Goal: Task Accomplishment & Management: Complete application form

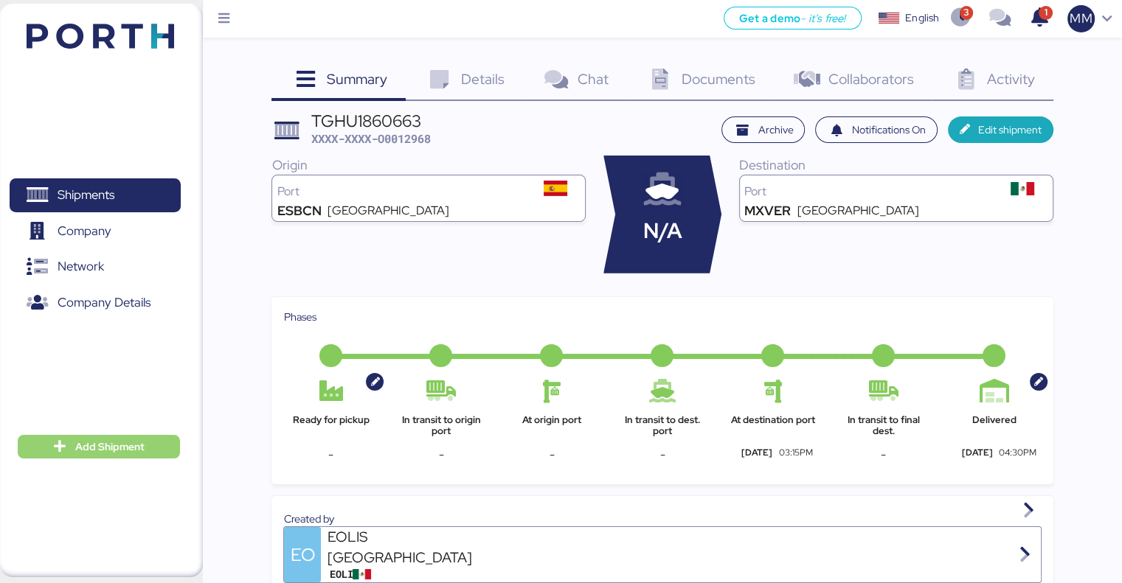
click at [130, 457] on span "Add Shipment" at bounding box center [99, 447] width 162 height 24
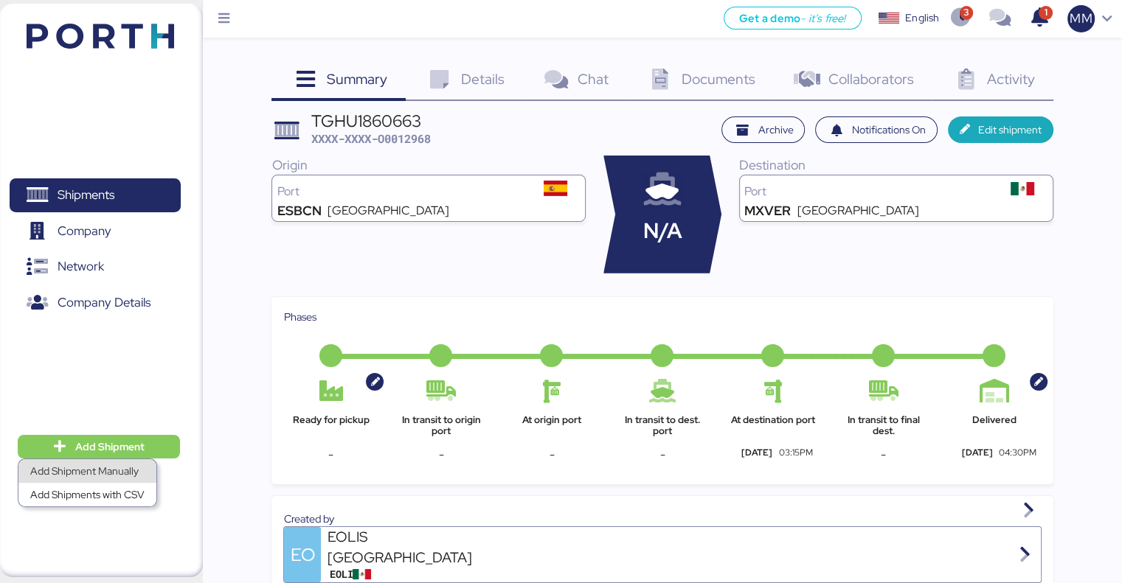
click at [123, 472] on div "Add Shipment Manually" at bounding box center [87, 471] width 114 height 21
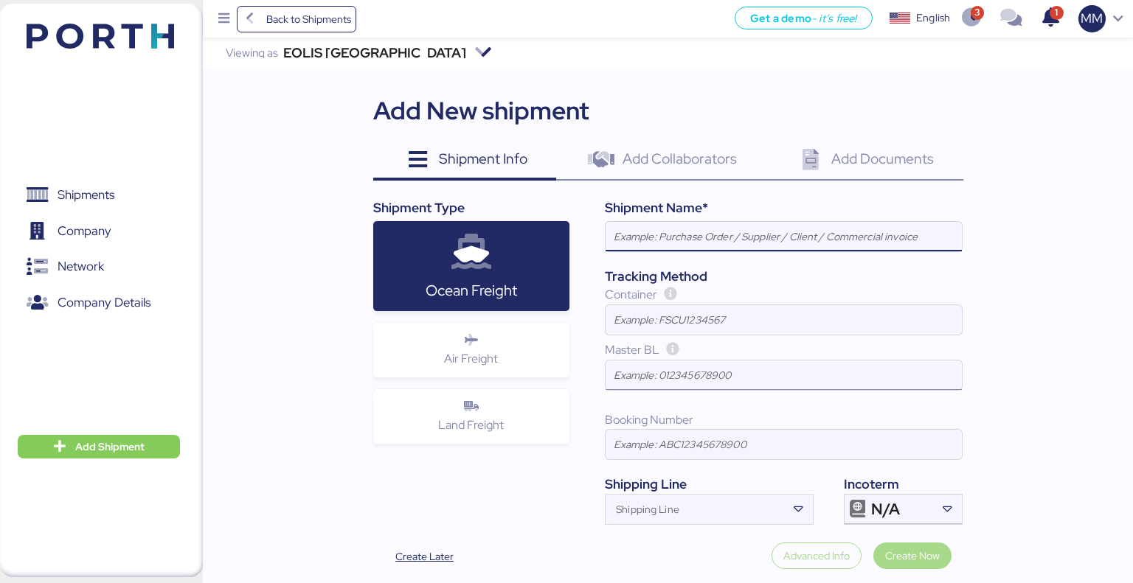
click at [665, 379] on input at bounding box center [784, 376] width 356 height 30
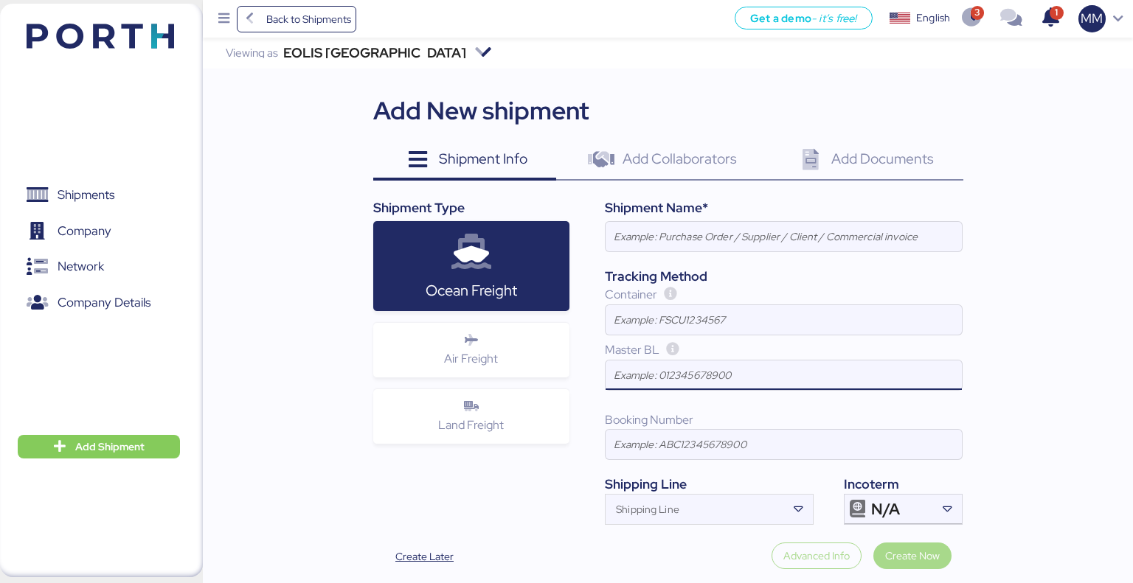
paste input "SZMAN25050013"
type input "SZMAN25050013"
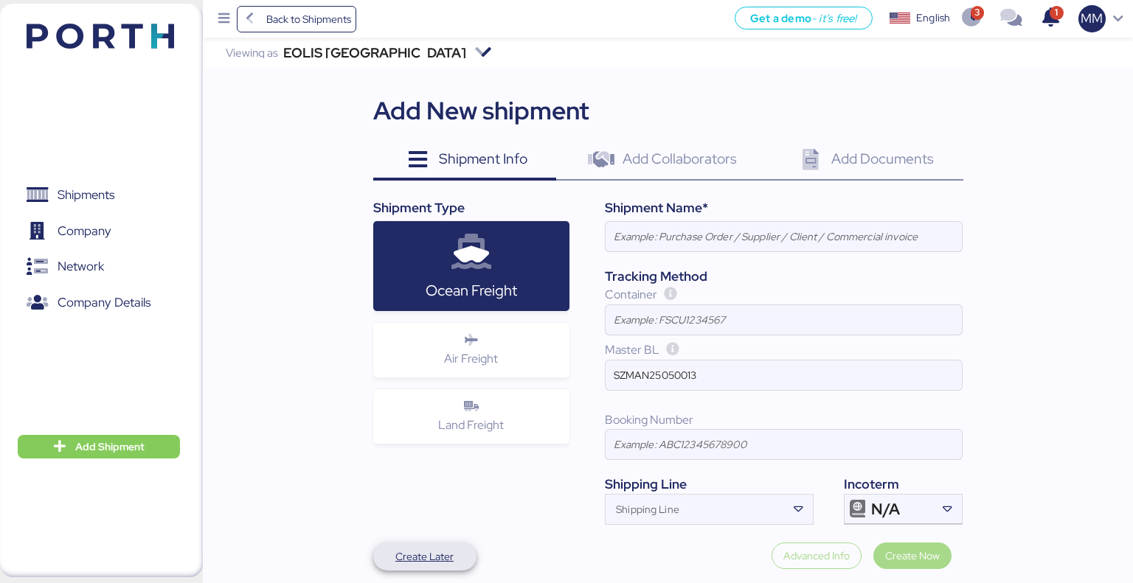
click at [423, 560] on span "Create Later" at bounding box center [424, 557] width 58 height 18
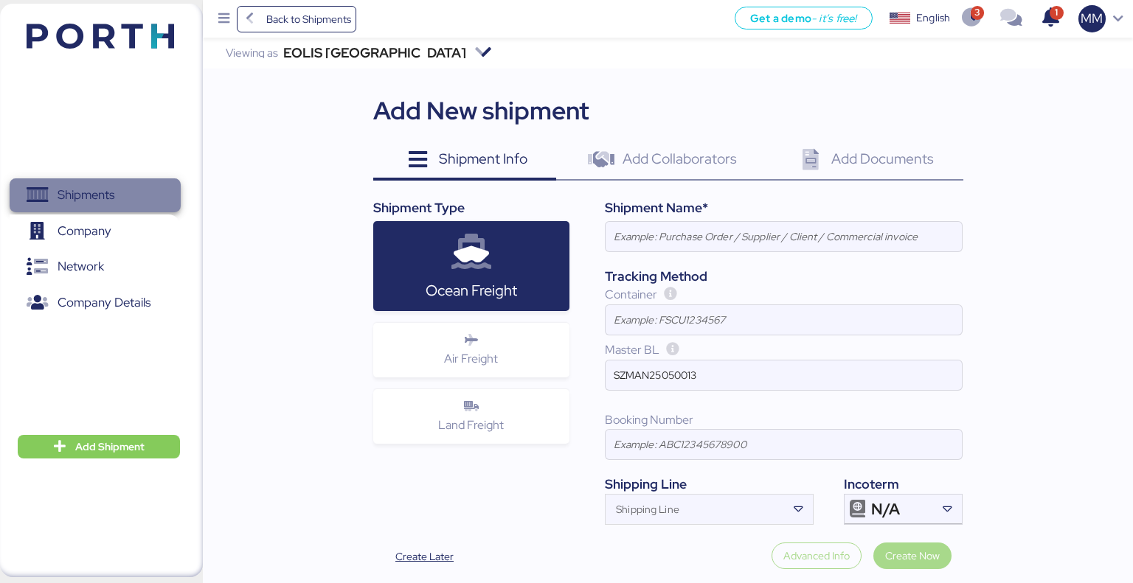
click at [119, 199] on span "Shipments" at bounding box center [94, 194] width 159 height 21
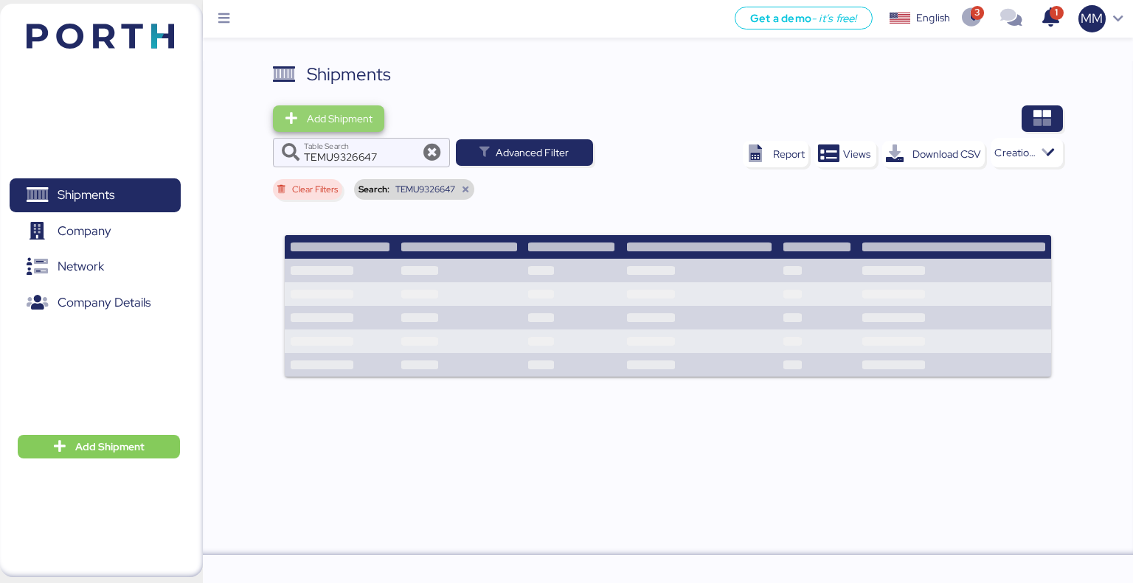
click at [343, 118] on span "Add Shipment" at bounding box center [340, 119] width 66 height 18
click at [335, 148] on div "Add Shipment Manually" at bounding box center [342, 144] width 114 height 21
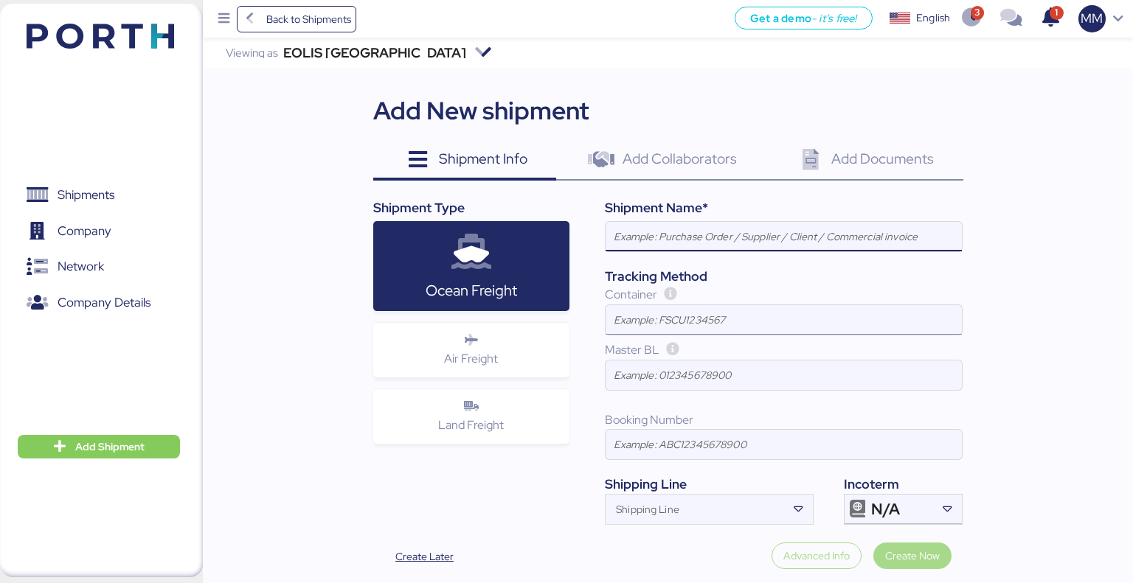
click at [682, 312] on input at bounding box center [784, 320] width 356 height 30
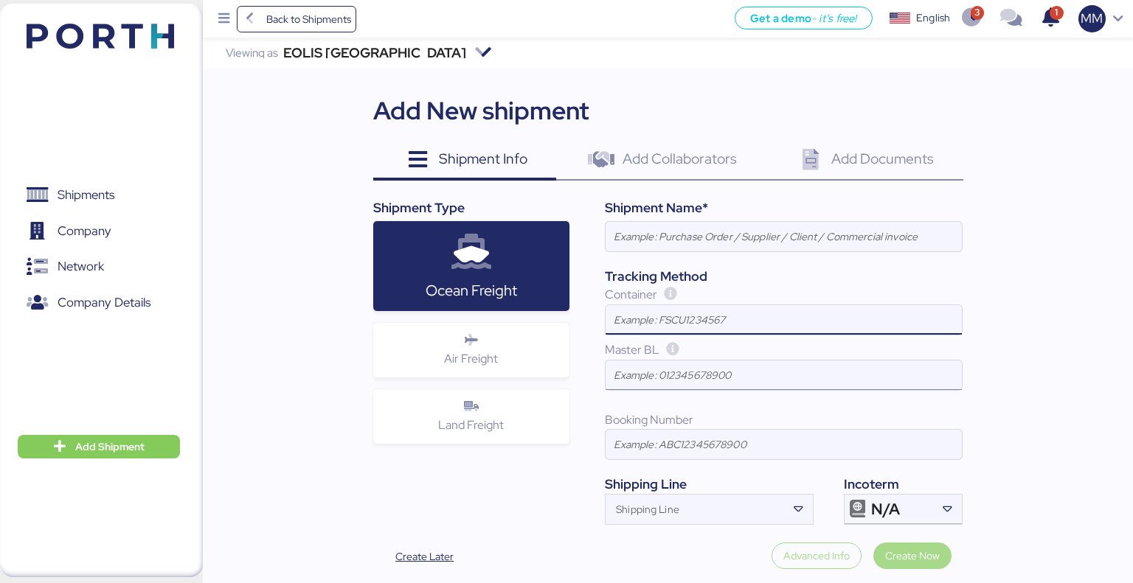
click at [680, 380] on input at bounding box center [784, 376] width 356 height 30
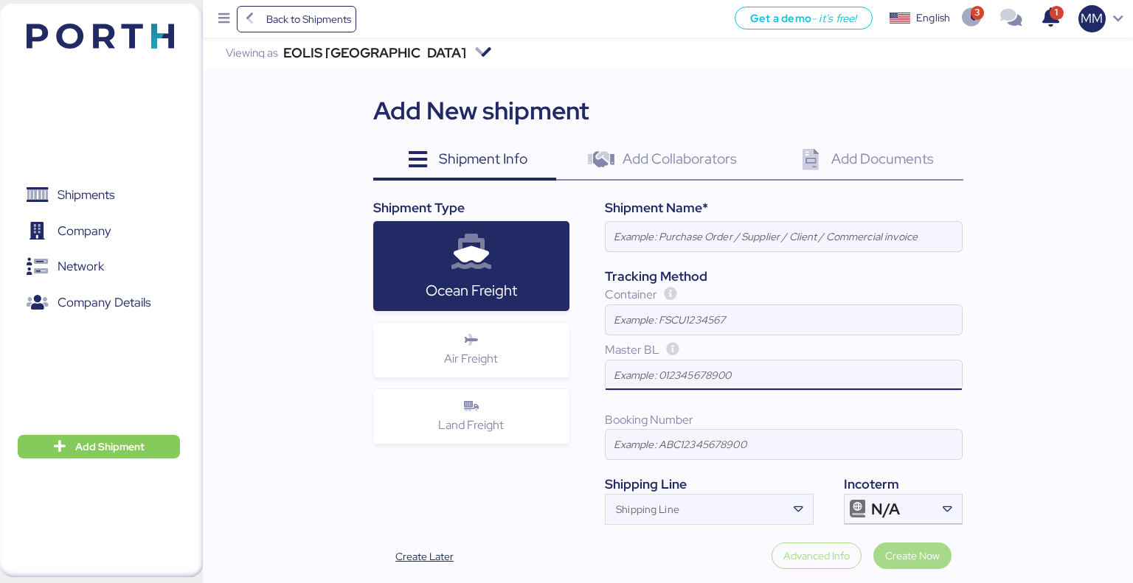
paste input "SZMAN25050013"
type input "SZMAN25050013"
click at [684, 226] on input at bounding box center [784, 237] width 356 height 30
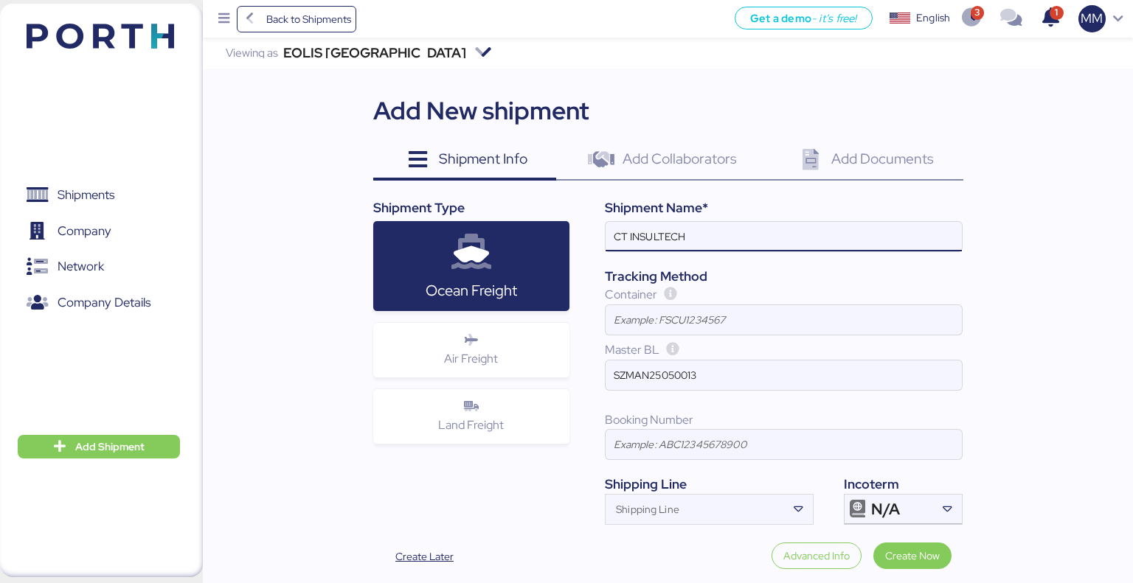
type input "CT INSULTECH"
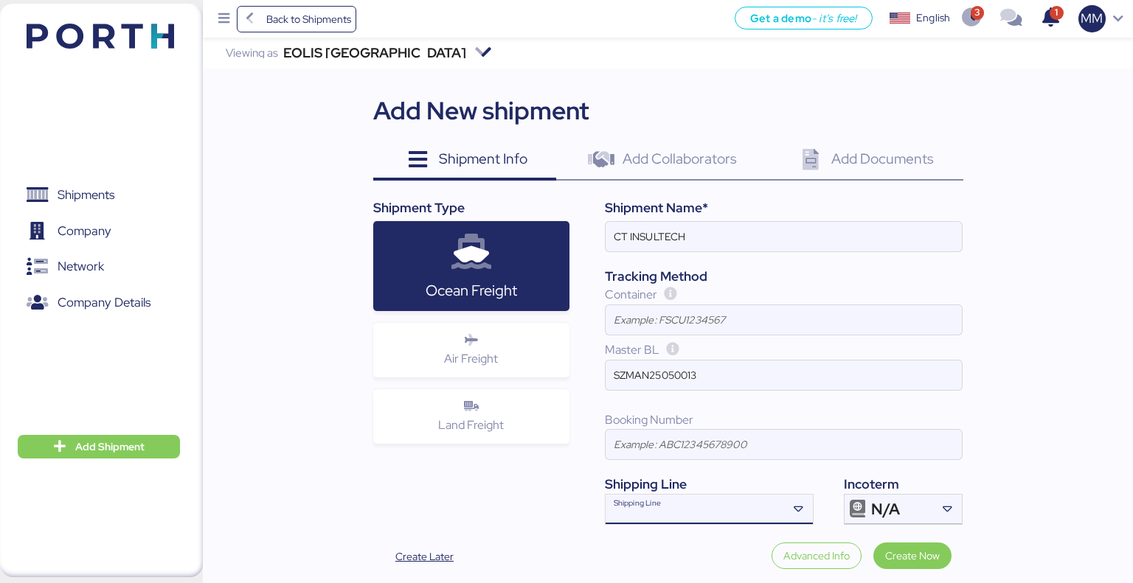
click at [728, 516] on input "Shipping Line" at bounding box center [696, 514] width 181 height 18
type input "EVER"
drag, startPoint x: 718, startPoint y: 516, endPoint x: 478, endPoint y: 498, distance: 241.1
click at [486, 502] on div "Shipment Type Ocean Freight Air Freight Land Freight Shipment Name* CT INSULTEC…" at bounding box center [668, 361] width 590 height 327
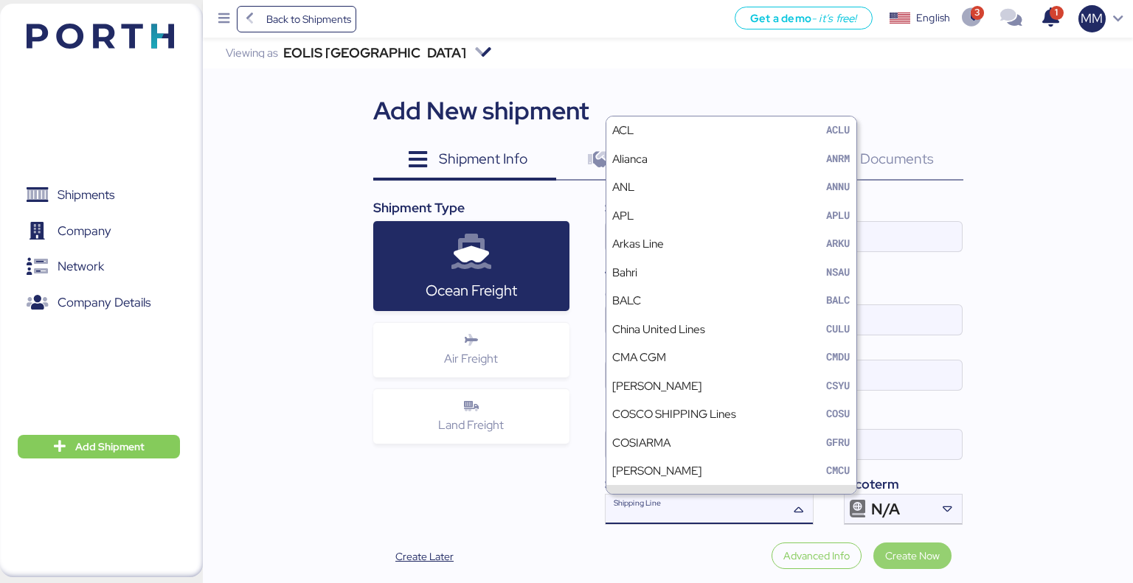
click at [900, 555] on span "Create Now" at bounding box center [912, 556] width 55 height 18
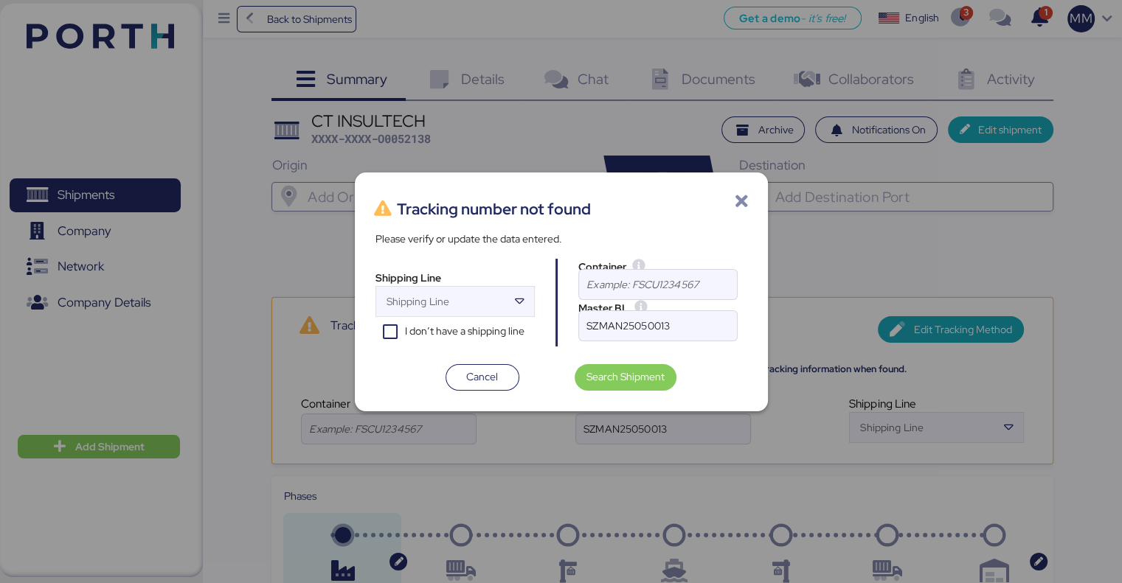
click at [740, 199] on icon at bounding box center [742, 202] width 18 height 18
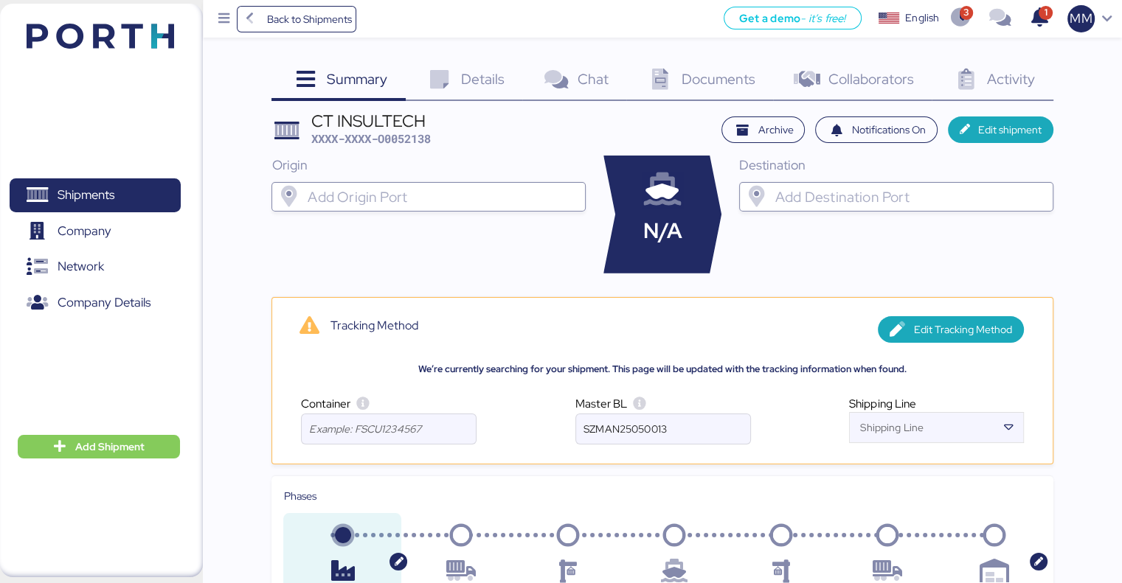
scroll to position [74, 0]
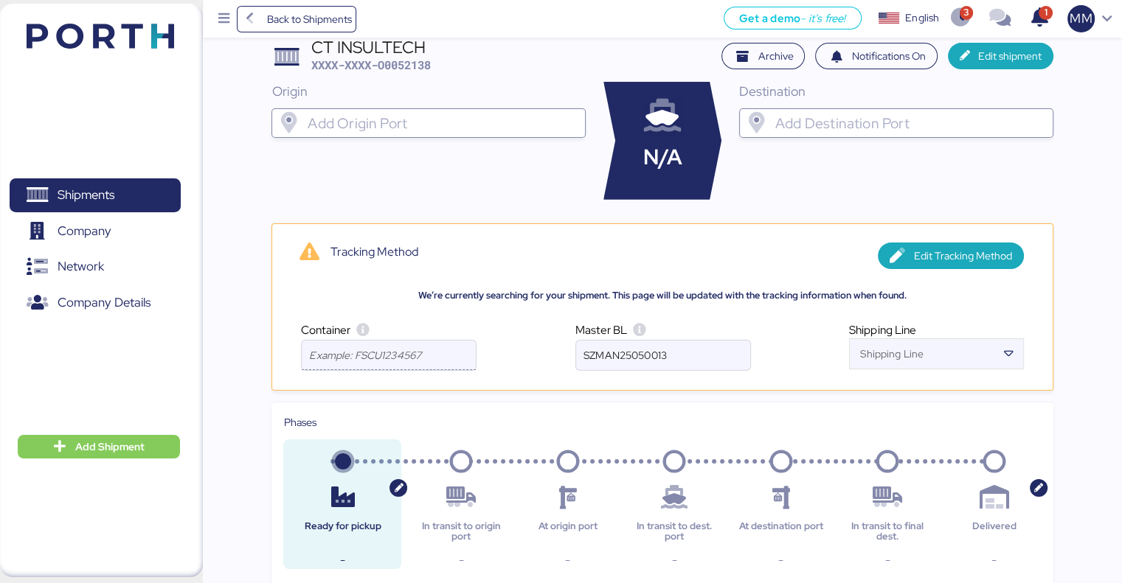
click at [416, 353] on input at bounding box center [389, 356] width 174 height 30
click at [375, 358] on input at bounding box center [389, 356] width 174 height 30
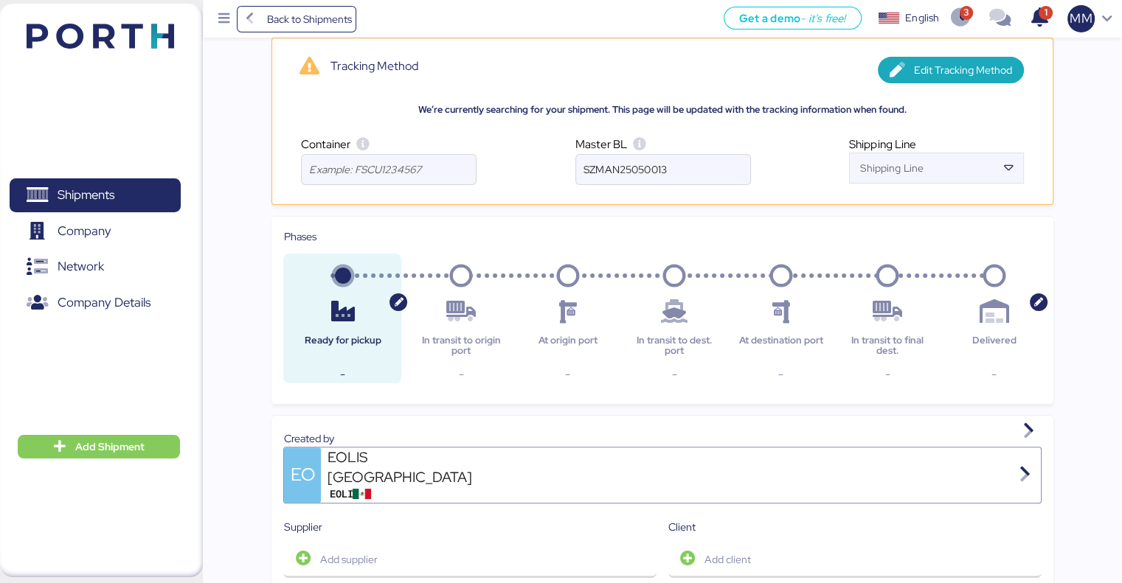
scroll to position [443, 0]
